Goal: Information Seeking & Learning: Understand process/instructions

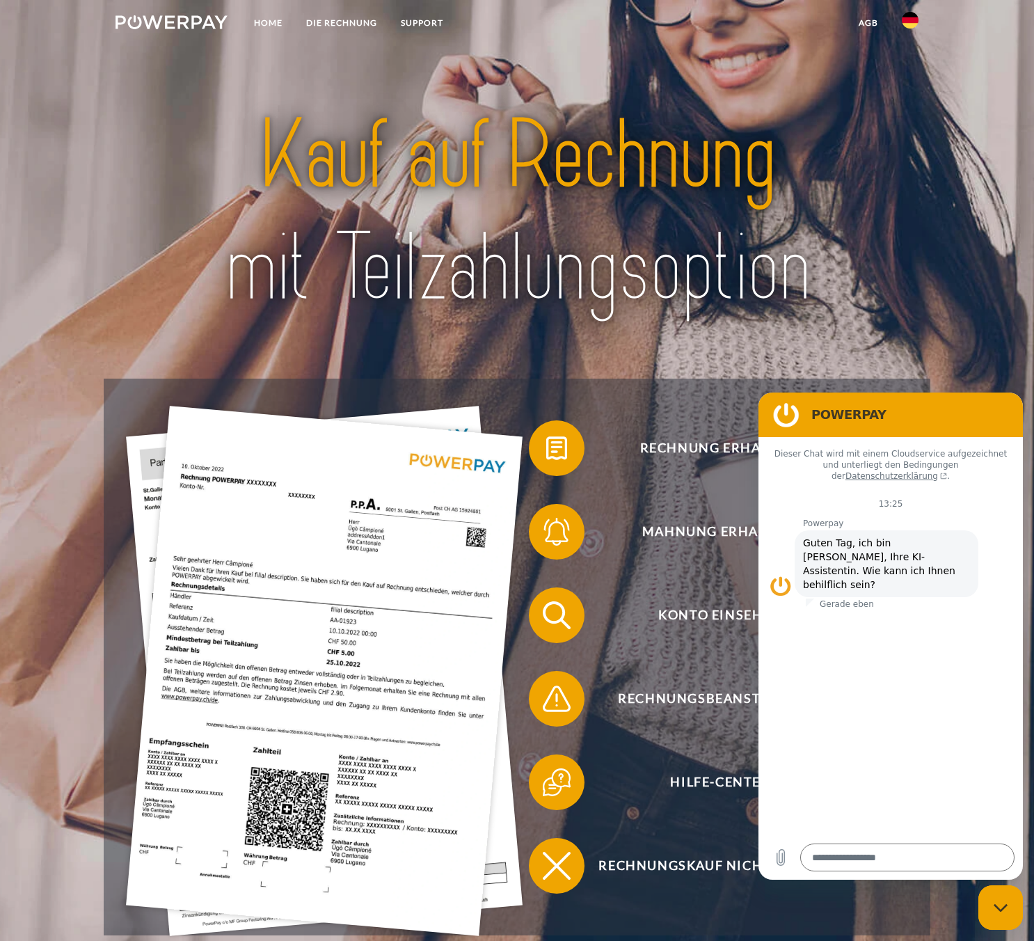
click at [150, 21] on img at bounding box center [171, 22] width 112 height 14
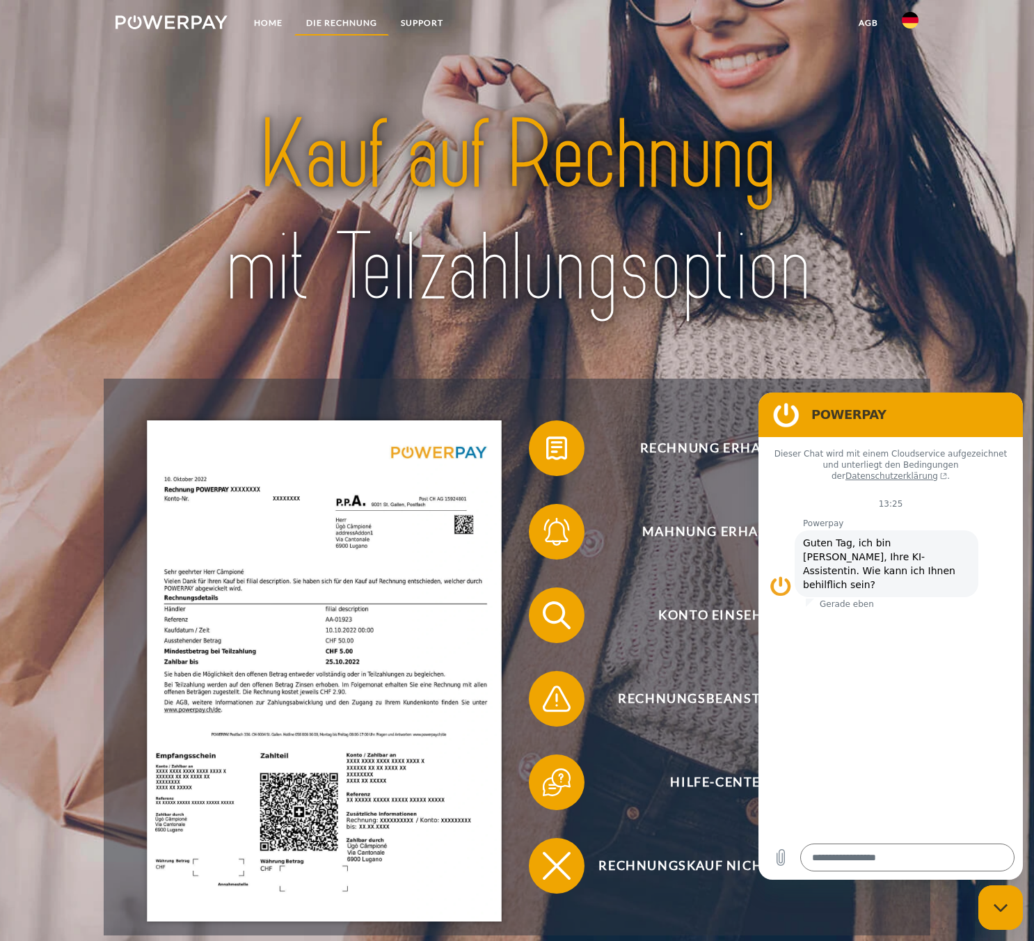
click at [349, 15] on link "DIE RECHNUNG" at bounding box center [341, 22] width 95 height 25
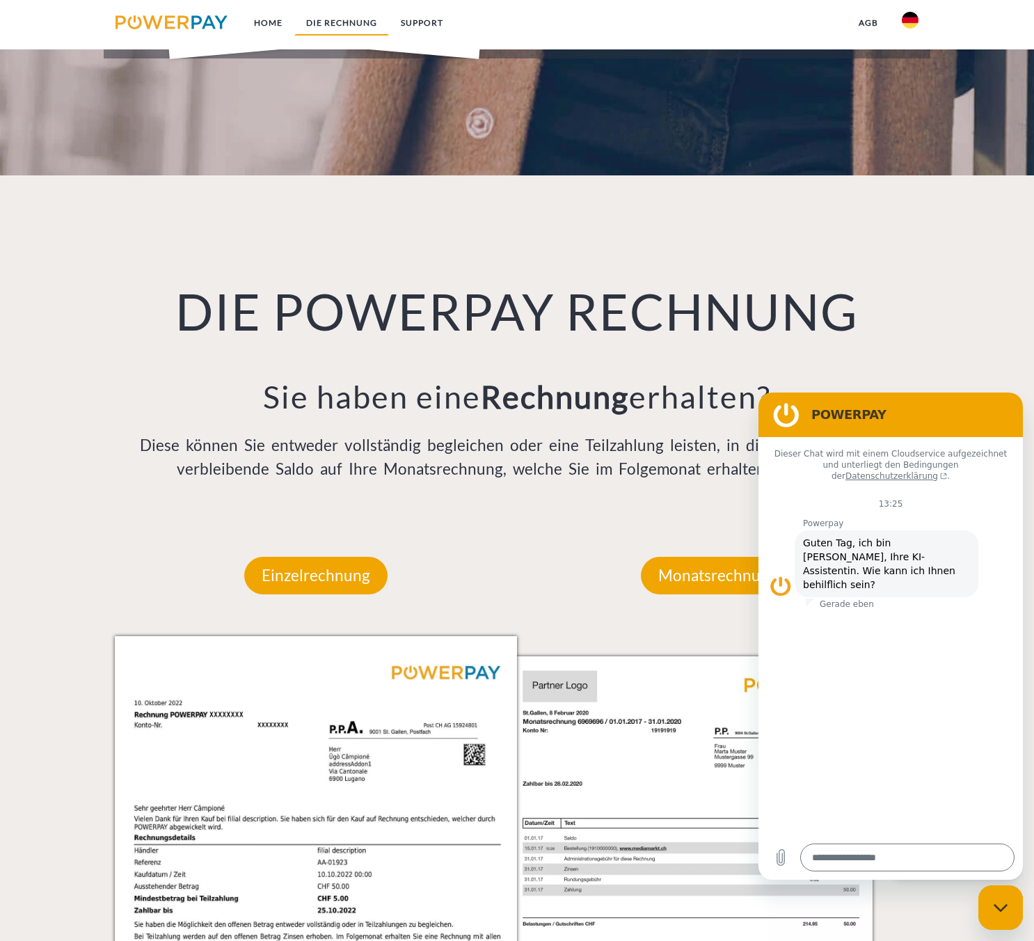
scroll to position [1054, 0]
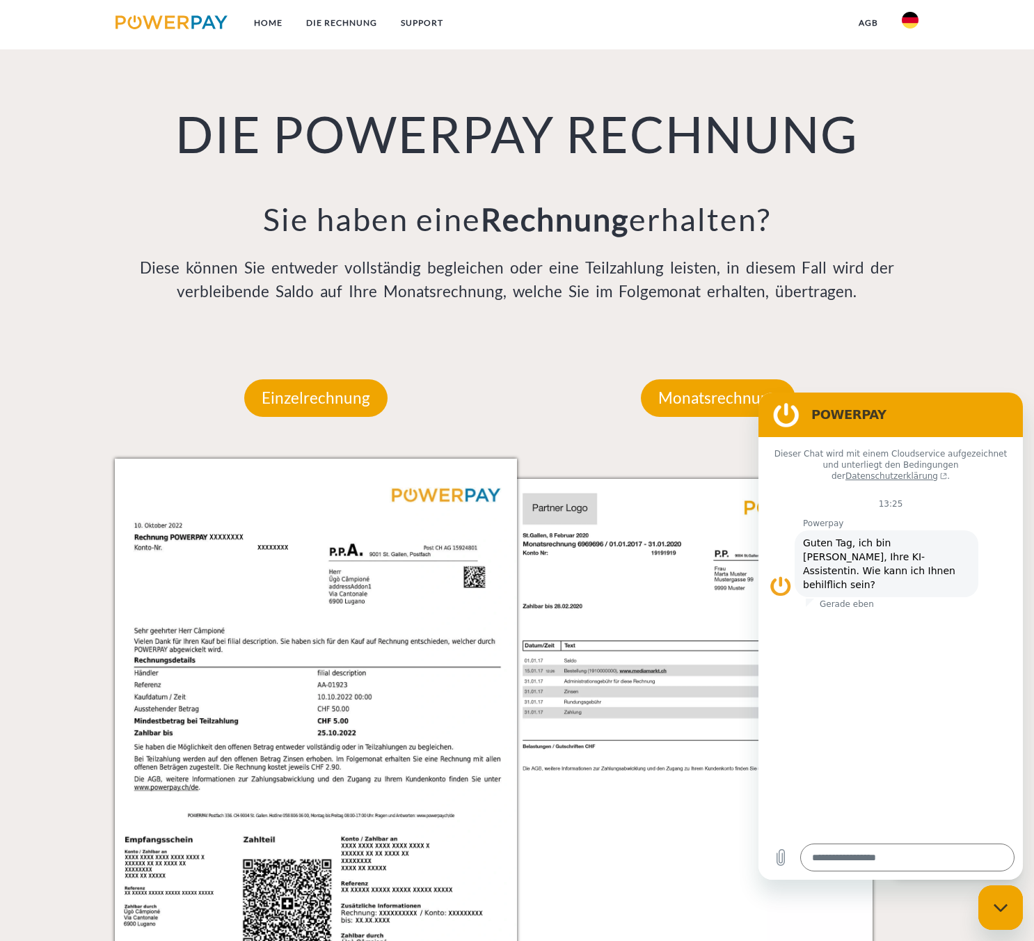
click at [853, 333] on div "DIE POWERPAY RECHNUNG Sie haben eine Rechnung erhalten? Diese können Sie entwed…" at bounding box center [517, 168] width 827 height 340
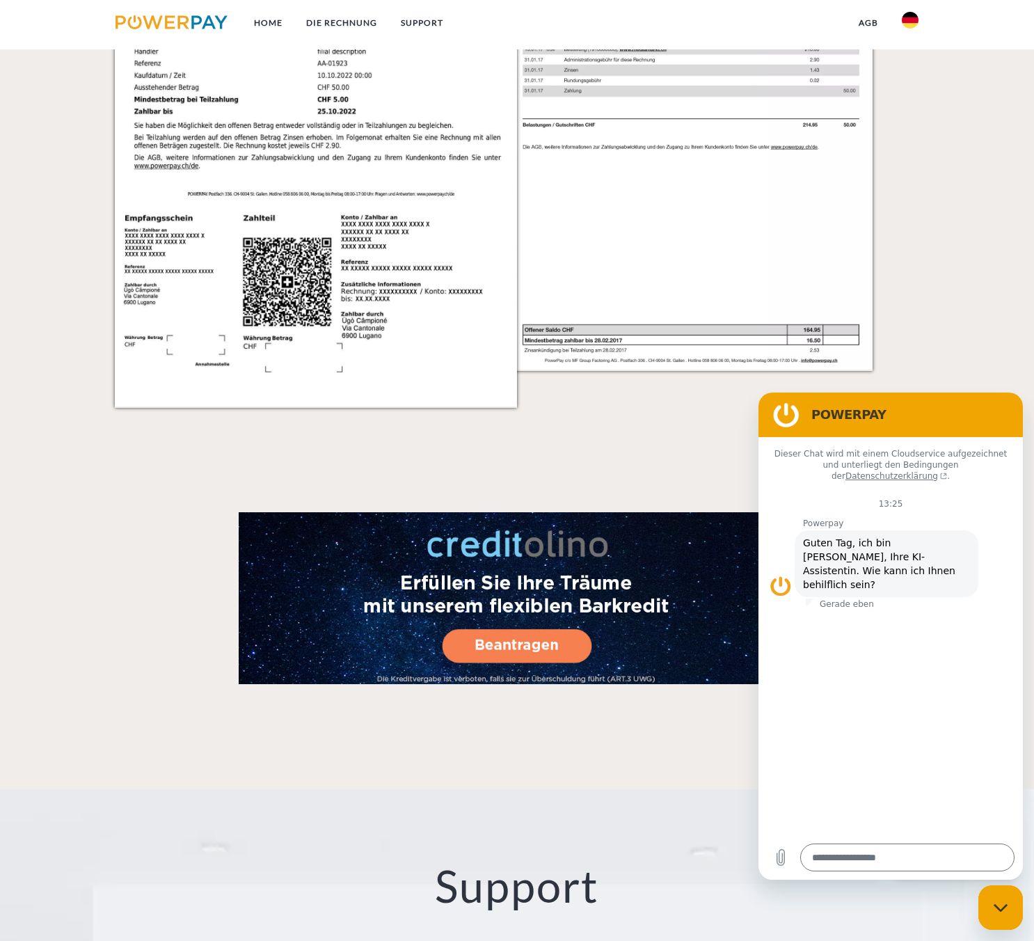
scroll to position [0, 0]
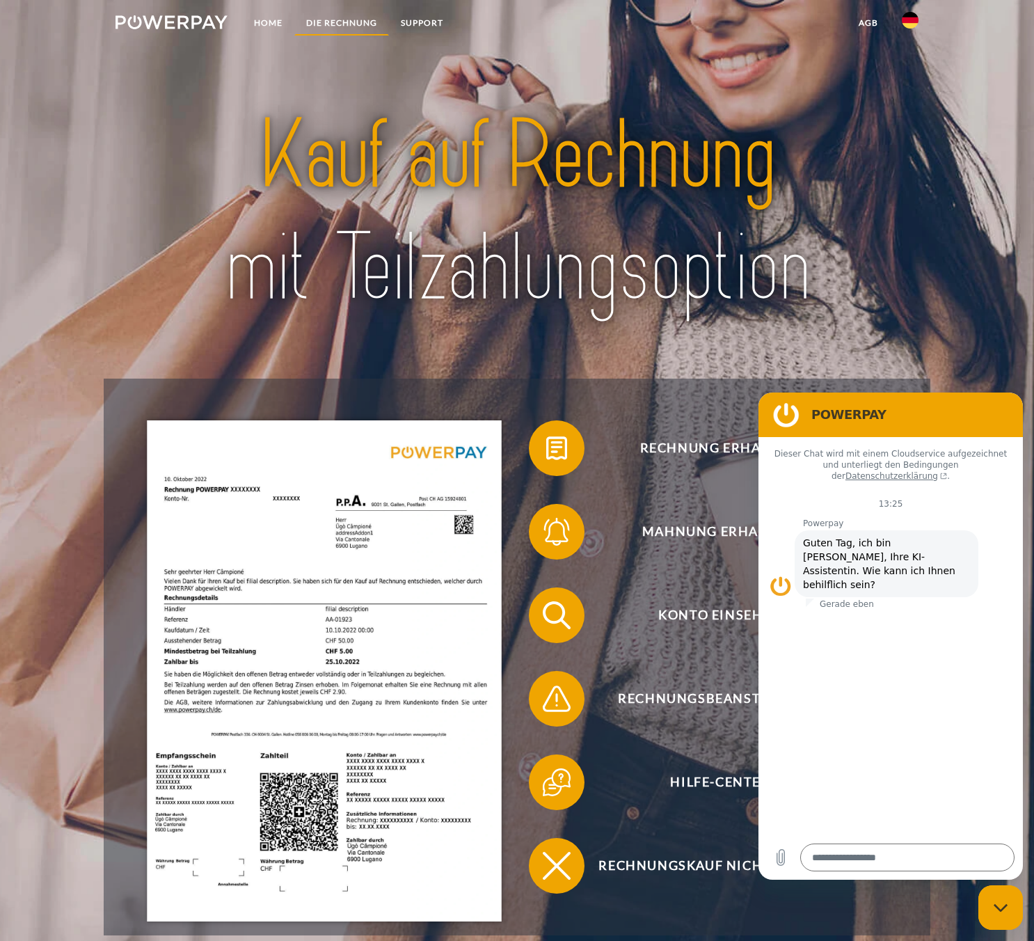
click at [335, 15] on link "DIE RECHNUNG" at bounding box center [341, 22] width 95 height 25
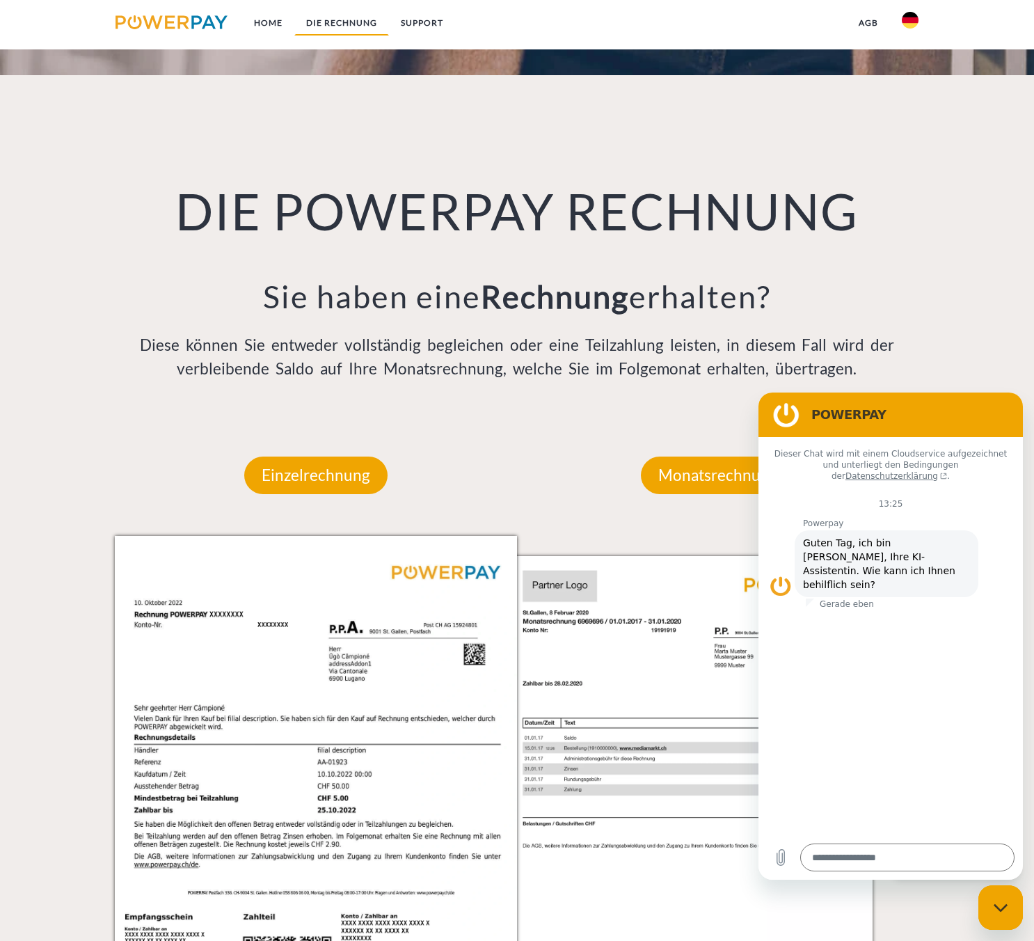
scroll to position [968, 0]
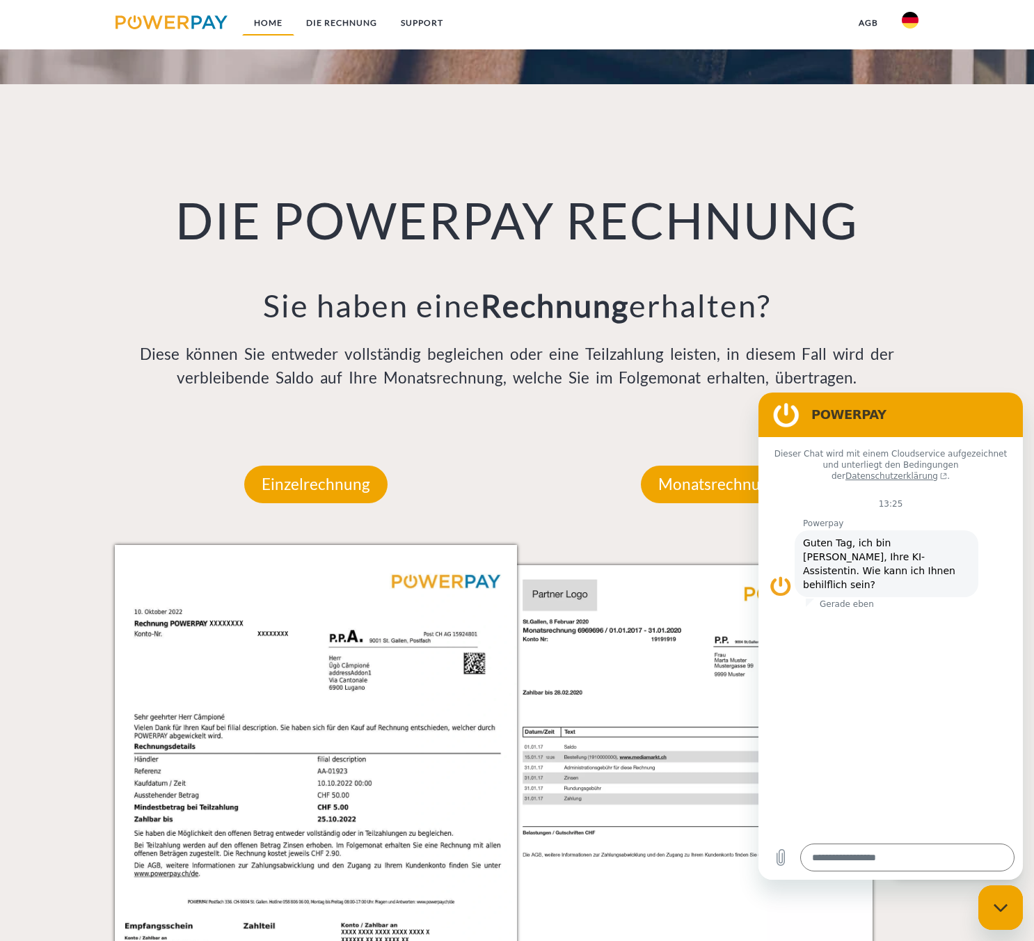
click at [283, 23] on link "Home" at bounding box center [268, 22] width 52 height 25
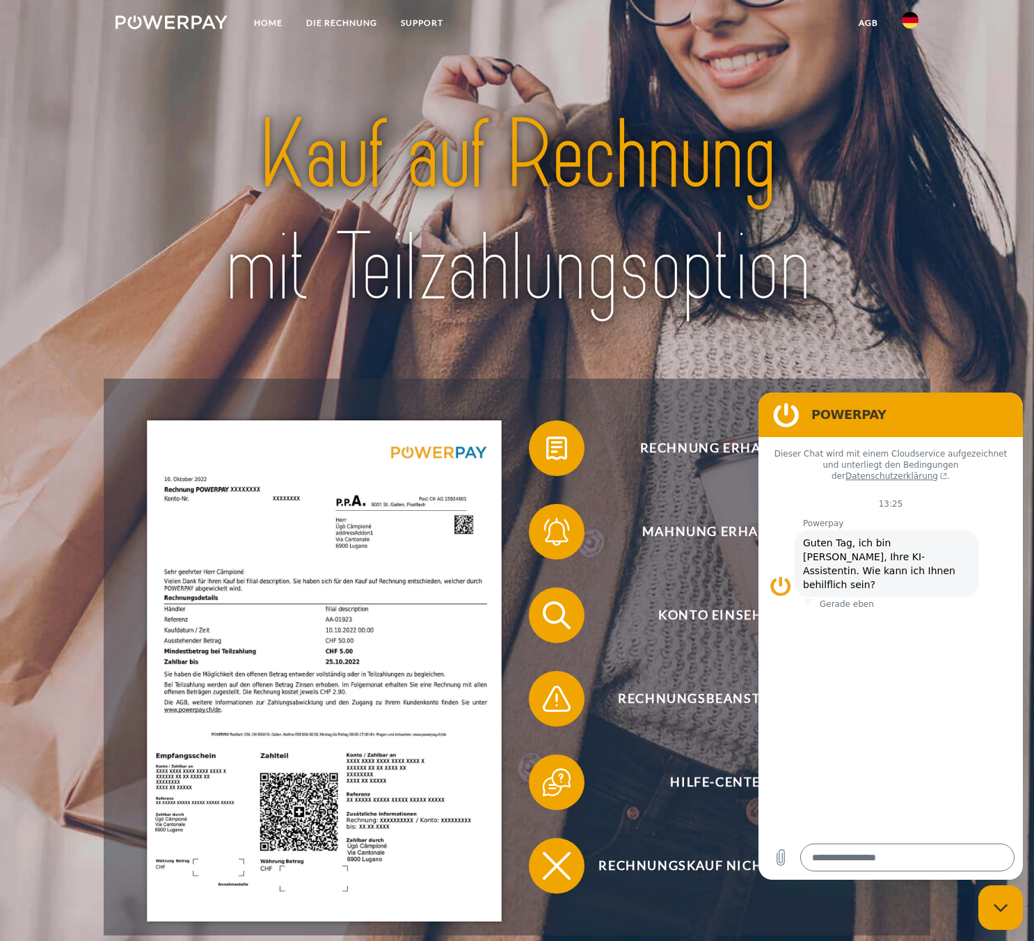
click at [326, 585] on img at bounding box center [324, 670] width 354 height 501
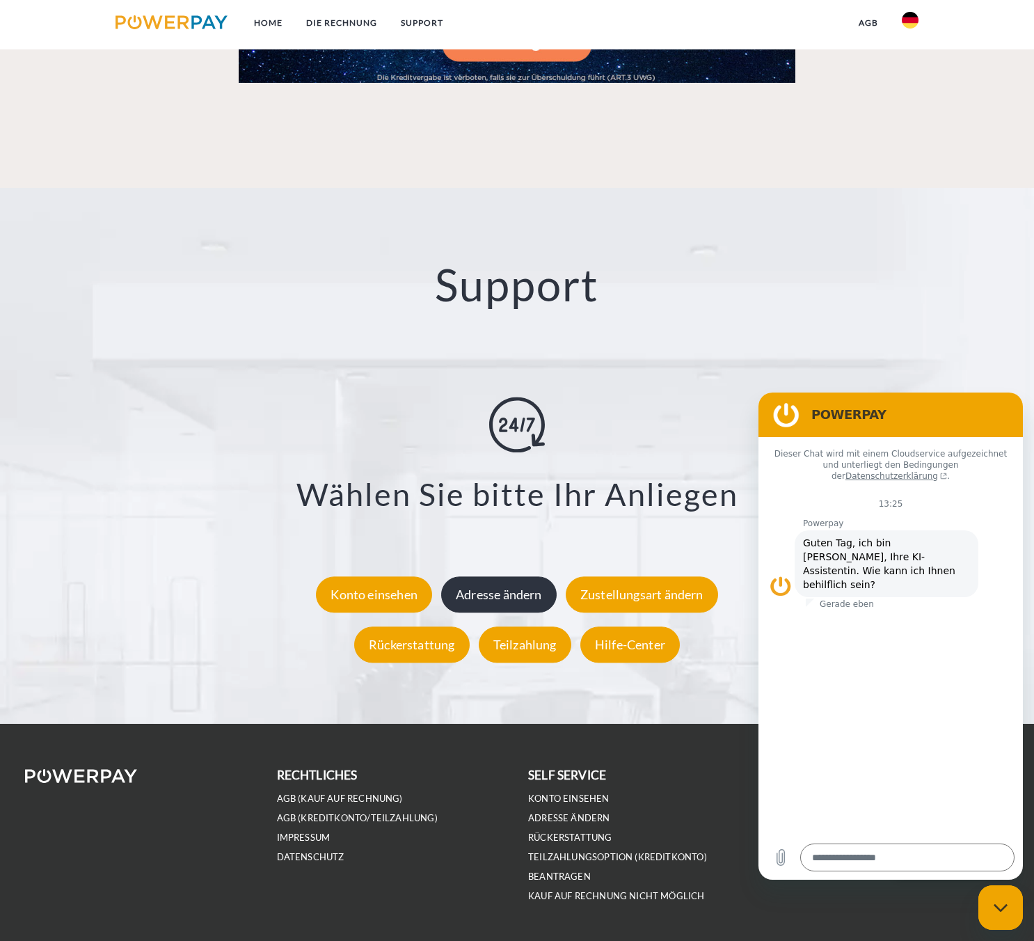
scroll to position [2317, 0]
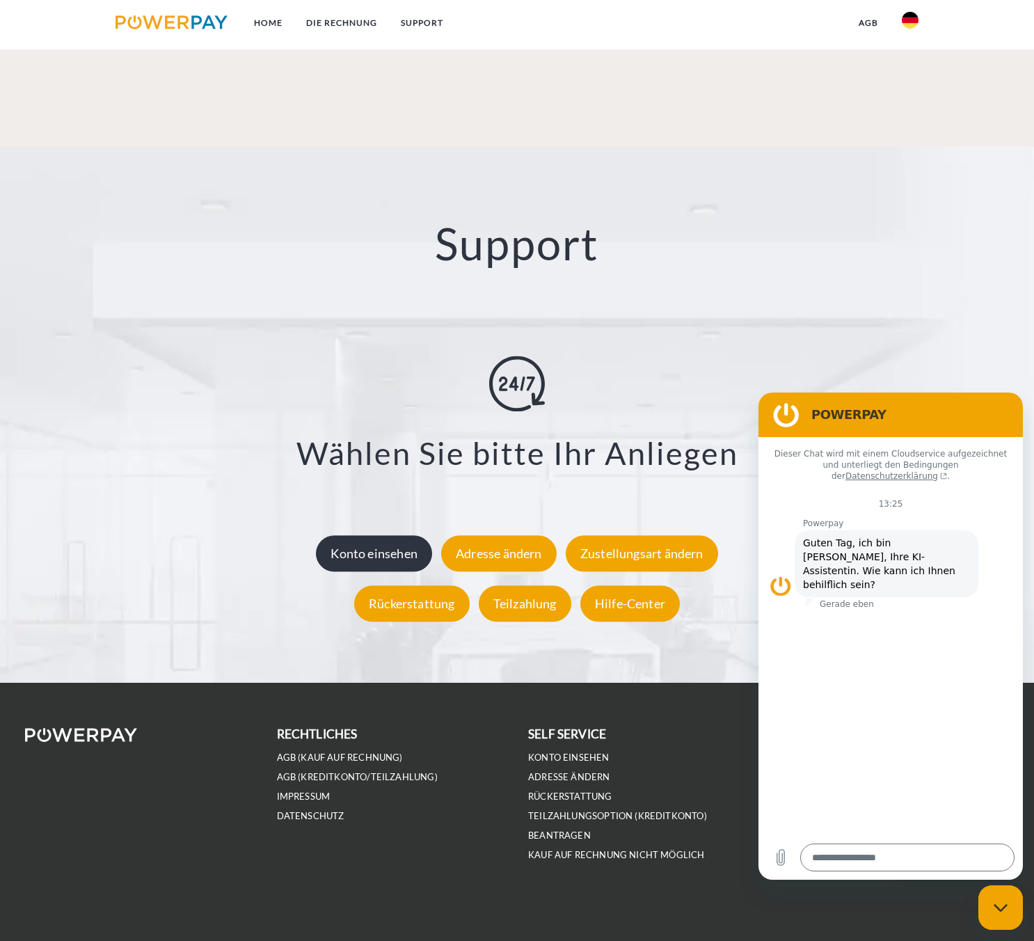
click at [395, 562] on div "Konto einsehen" at bounding box center [374, 553] width 116 height 36
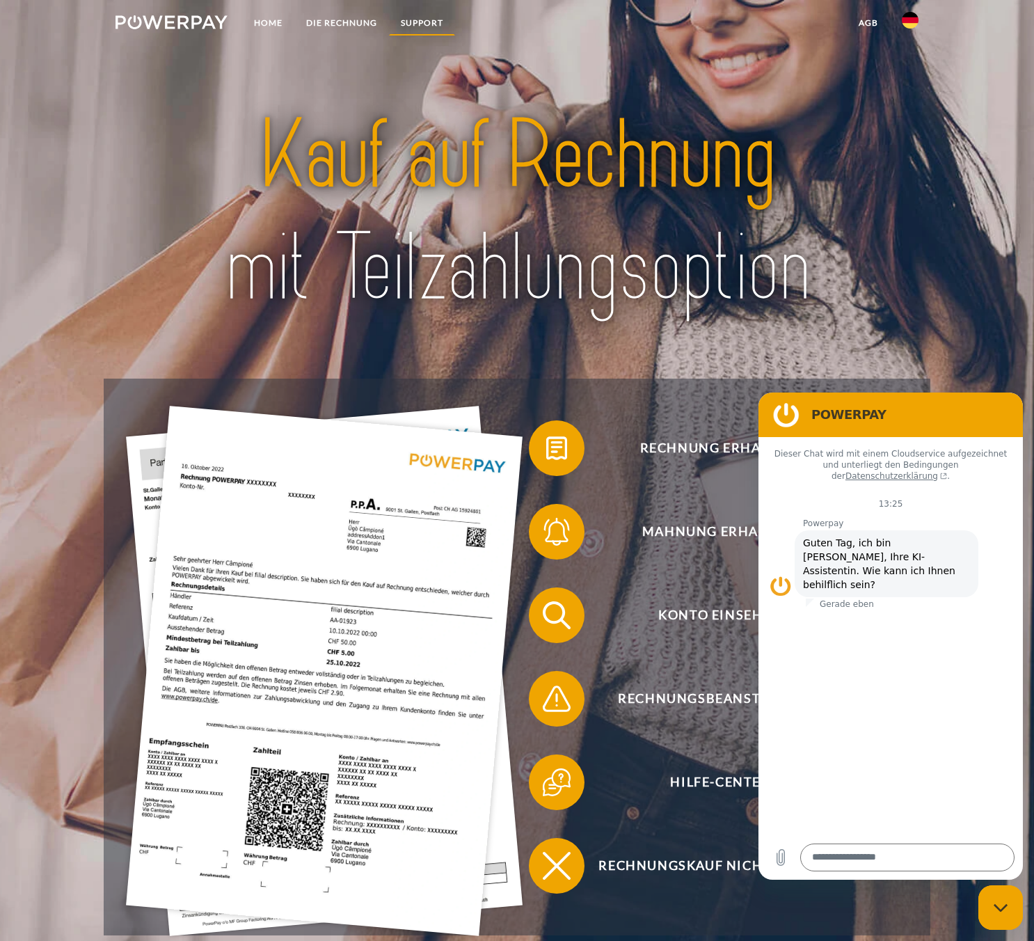
click at [441, 20] on link "SUPPORT" at bounding box center [422, 22] width 66 height 25
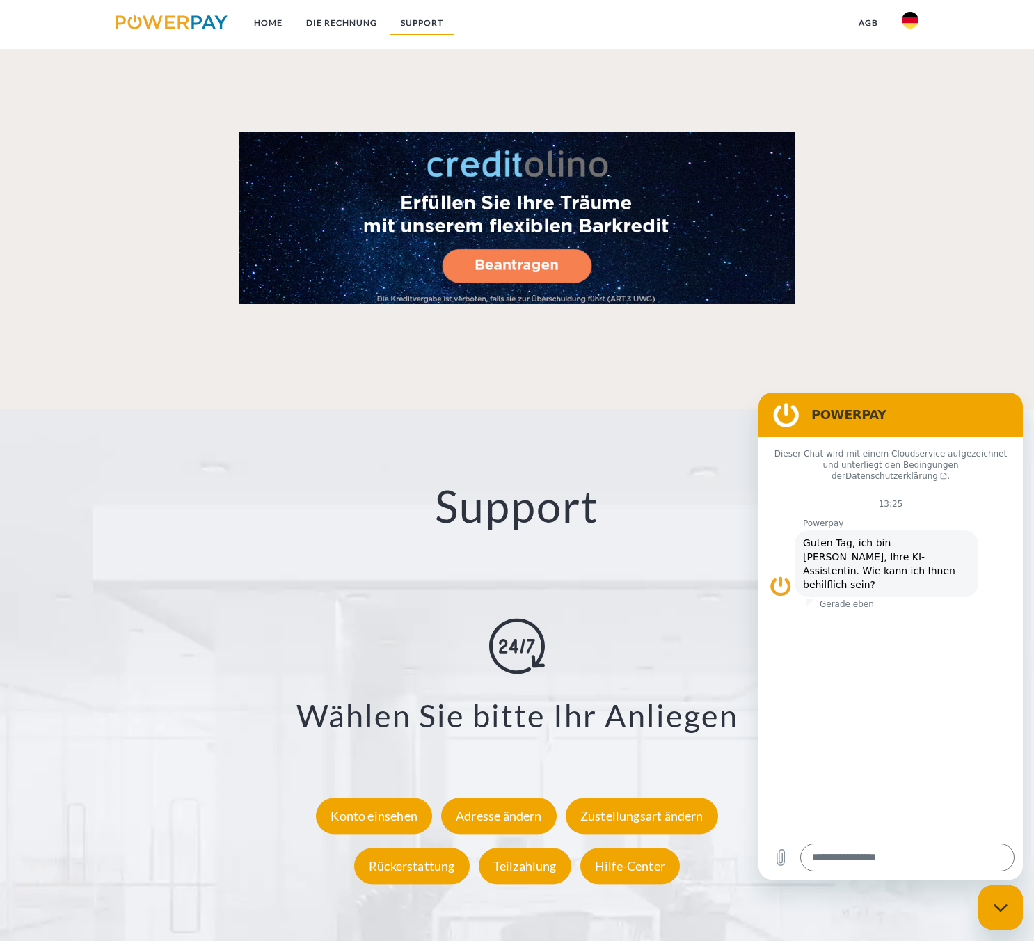
scroll to position [2317, 0]
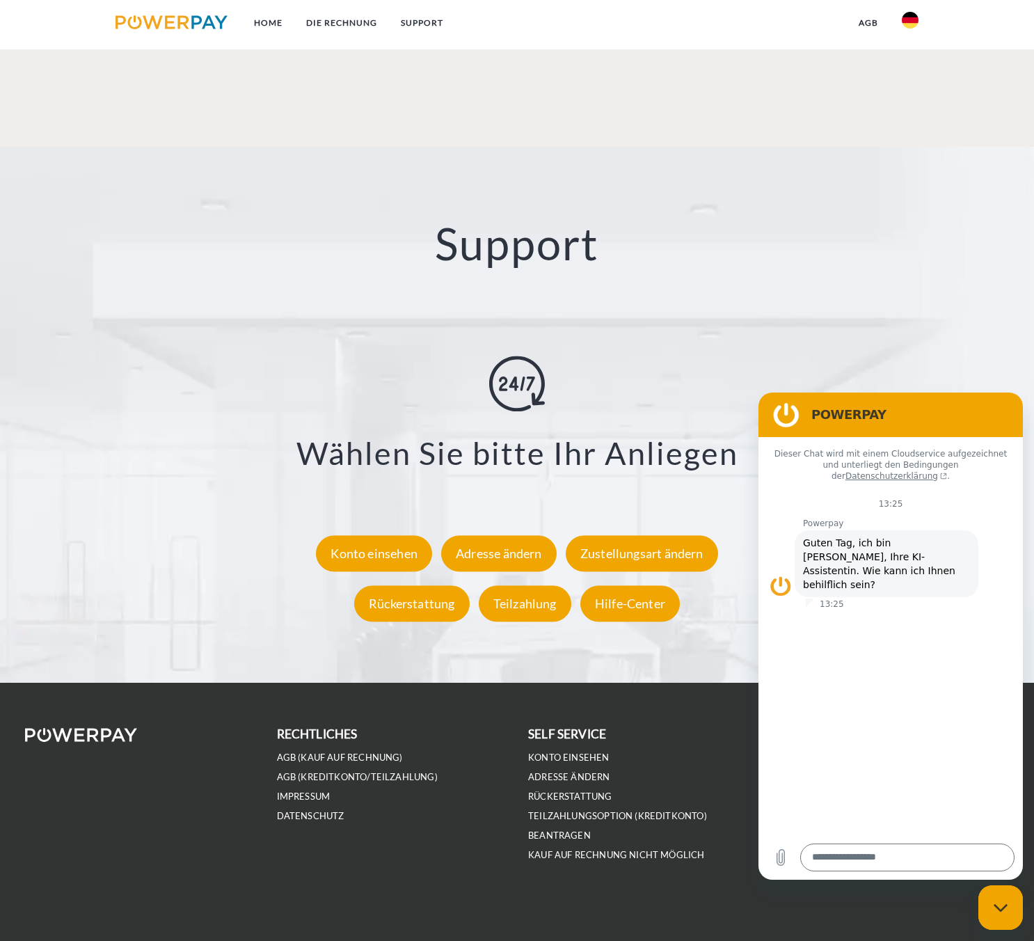
click at [917, 21] on img at bounding box center [910, 20] width 17 height 17
click at [865, 20] on link "agb" at bounding box center [868, 22] width 43 height 25
click at [848, 40] on link "AGB (Kauf auf Rechnung)" at bounding box center [796, 47] width 187 height 25
